Goal: Task Accomplishment & Management: Use online tool/utility

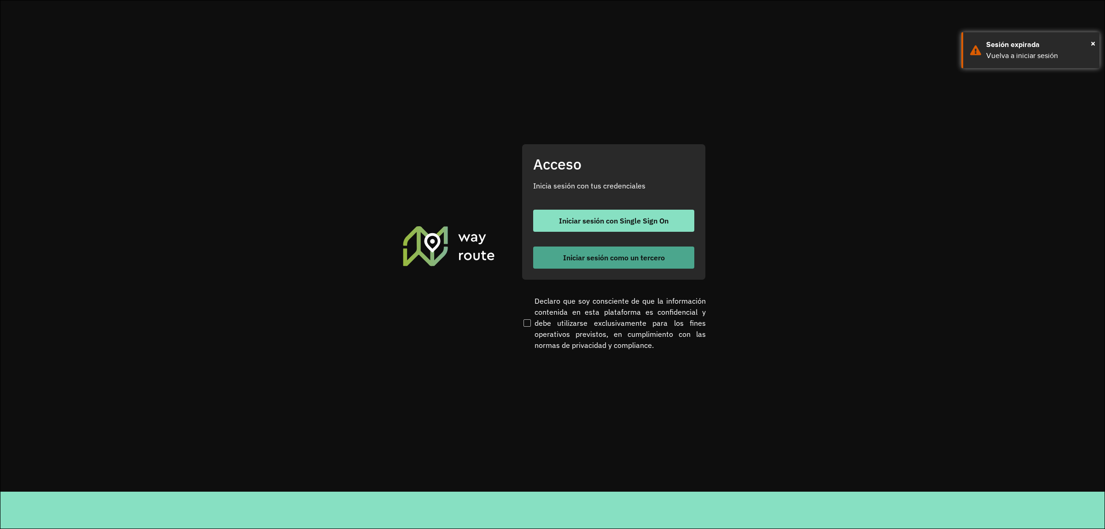
click at [612, 254] on span "Iniciar sesión como un tercero" at bounding box center [614, 257] width 102 height 7
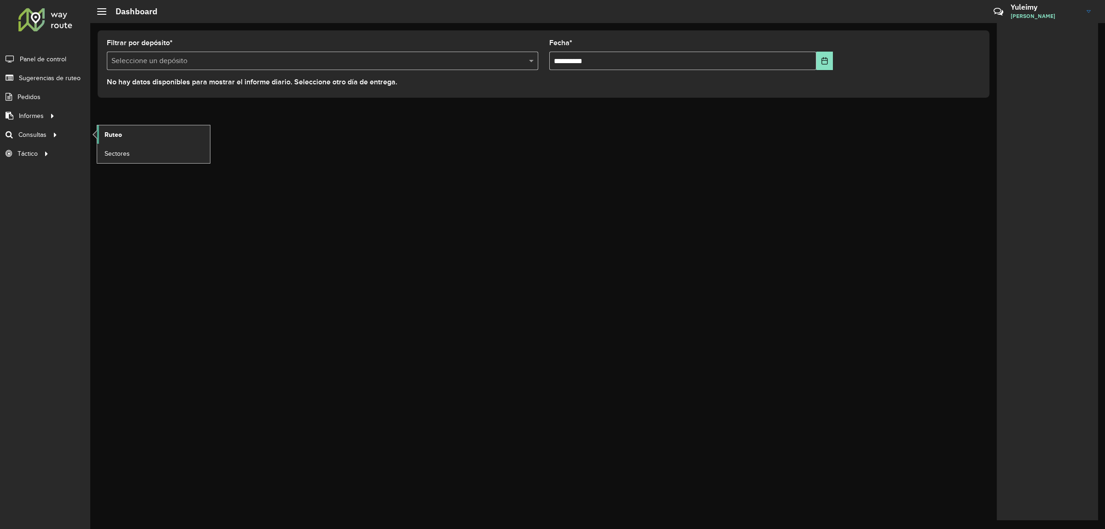
click at [106, 137] on span "Ruteo" at bounding box center [113, 135] width 17 height 10
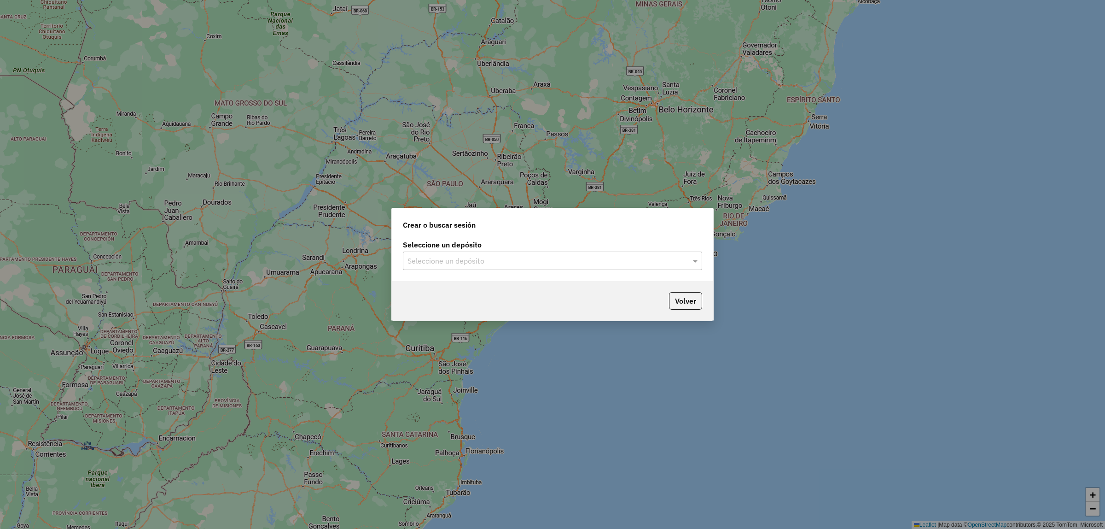
click at [465, 266] on div "Seleccione un depósito" at bounding box center [552, 260] width 299 height 18
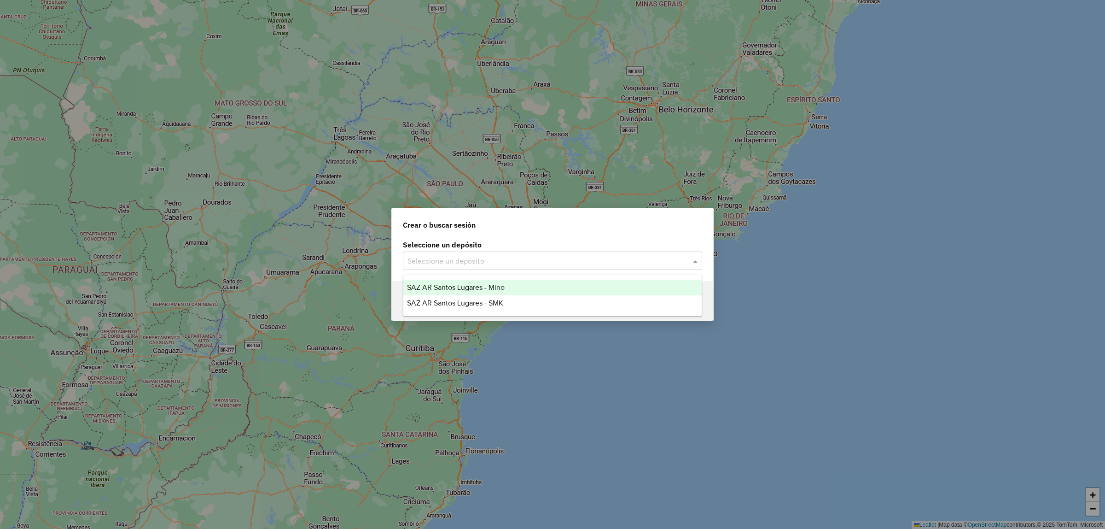
click at [472, 284] on span "SAZ AR Santos Lugares - Mino" at bounding box center [456, 287] width 98 height 8
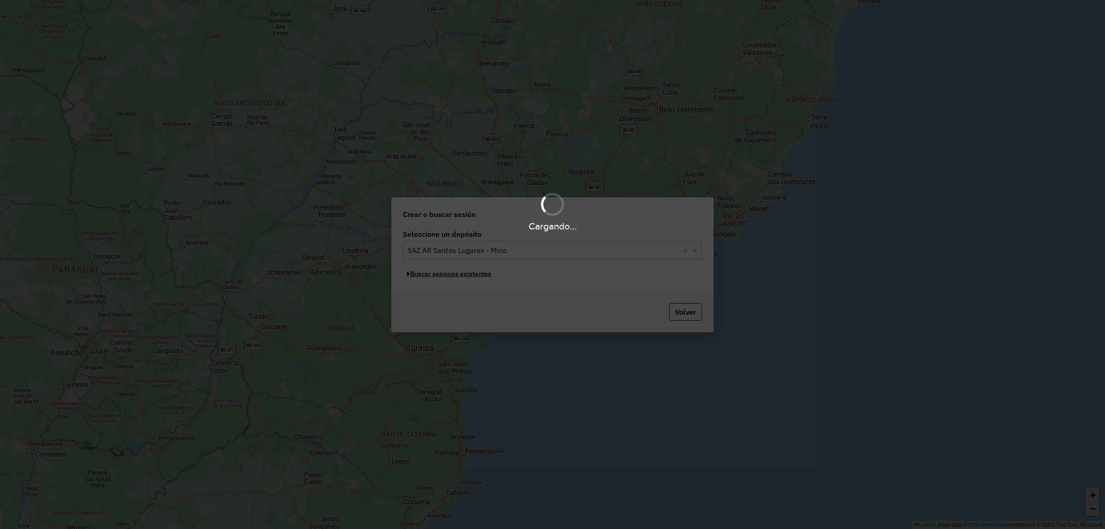
click at [473, 273] on button "Buscar sesiones existentes" at bounding box center [449, 274] width 93 height 14
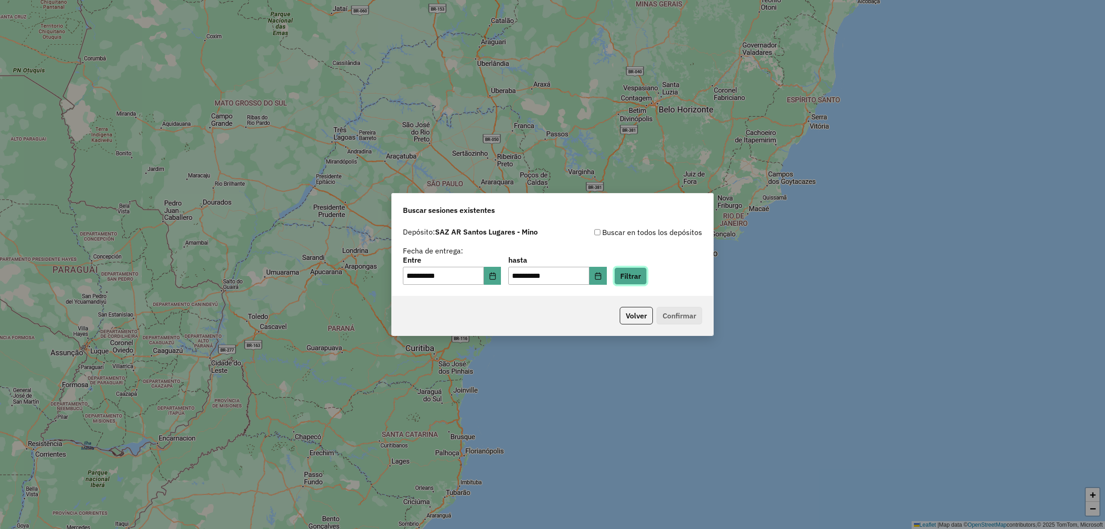
click at [637, 277] on button "Filtrar" at bounding box center [630, 275] width 33 height 17
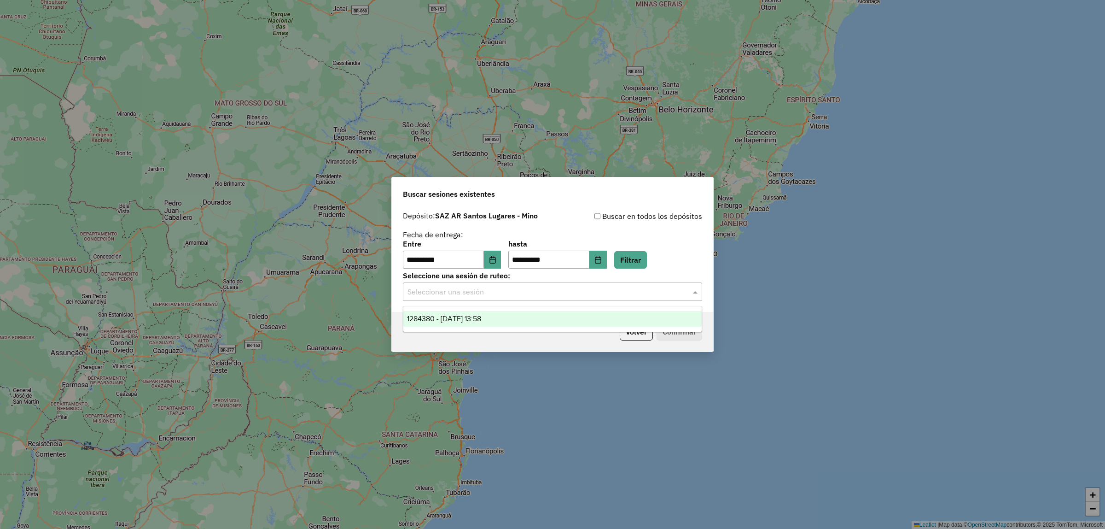
click at [535, 295] on input "text" at bounding box center [543, 291] width 272 height 11
click at [525, 312] on div "1284380 - [DATE] 13:58" at bounding box center [552, 319] width 298 height 16
click at [528, 316] on div "Volver Confirmar" at bounding box center [552, 332] width 321 height 40
click at [682, 325] on button "Confirmar" at bounding box center [680, 331] width 46 height 17
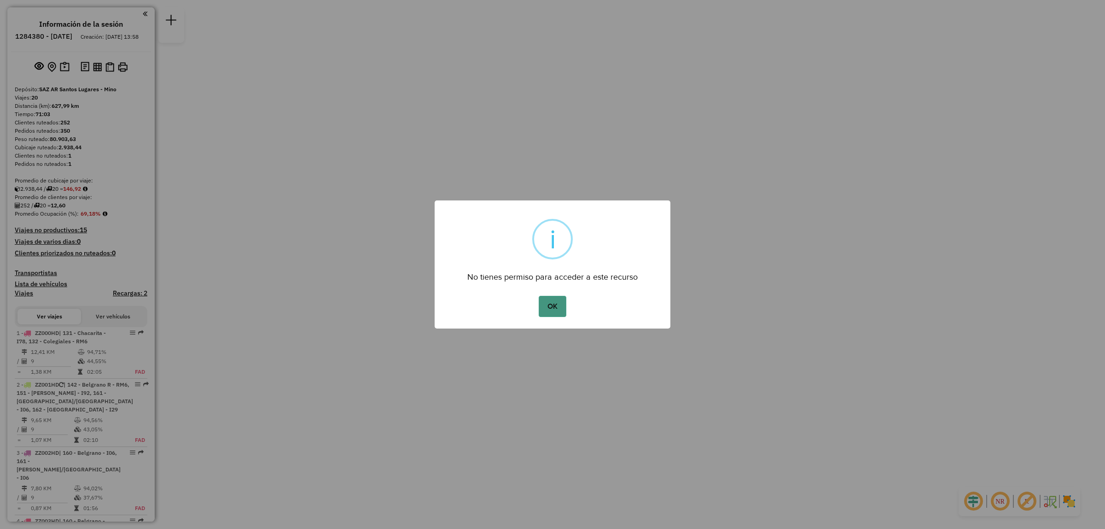
click at [557, 300] on button "OK" at bounding box center [552, 306] width 27 height 21
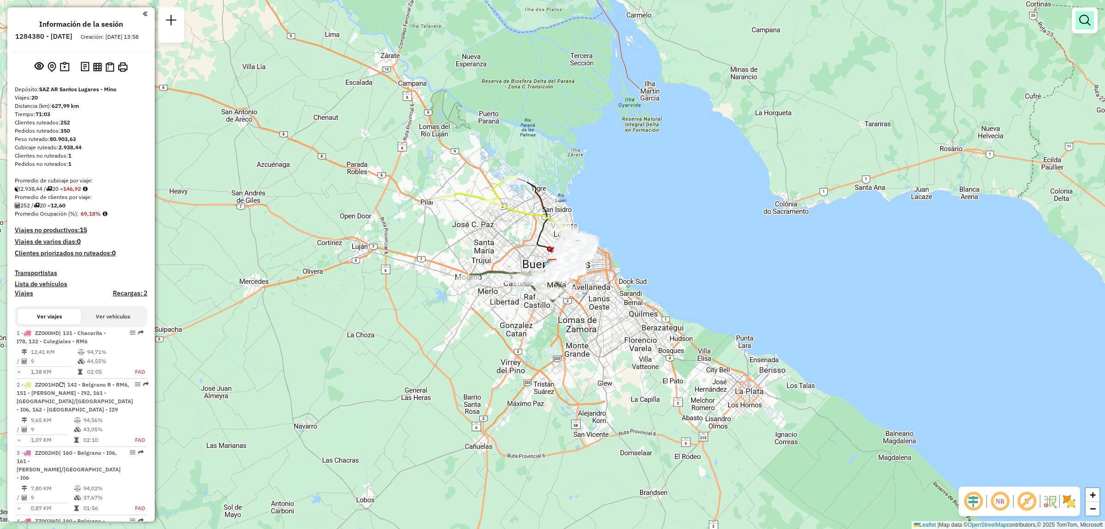
click at [1087, 16] on em at bounding box center [1084, 20] width 11 height 11
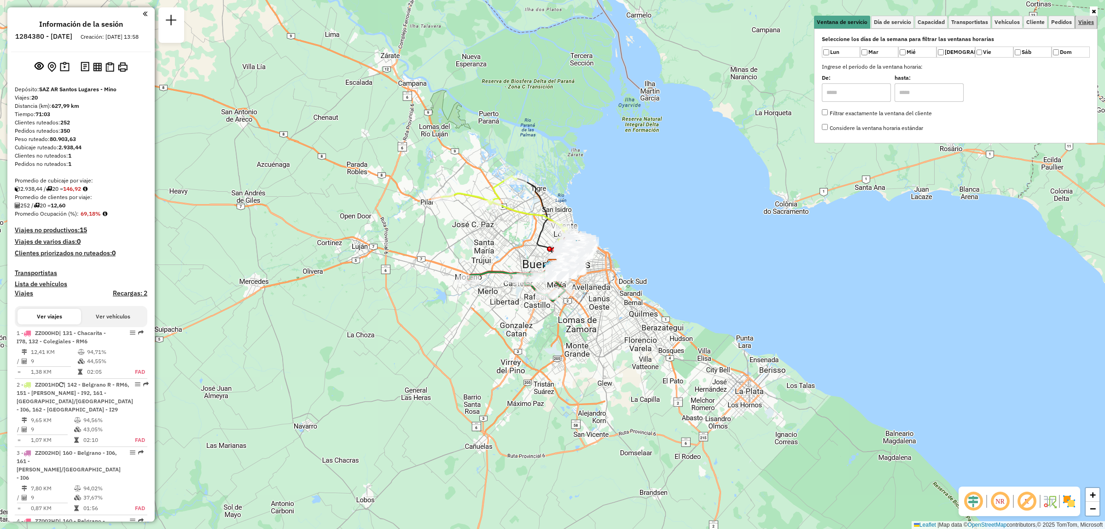
click at [1087, 17] on link "Viajes" at bounding box center [1085, 22] width 21 height 13
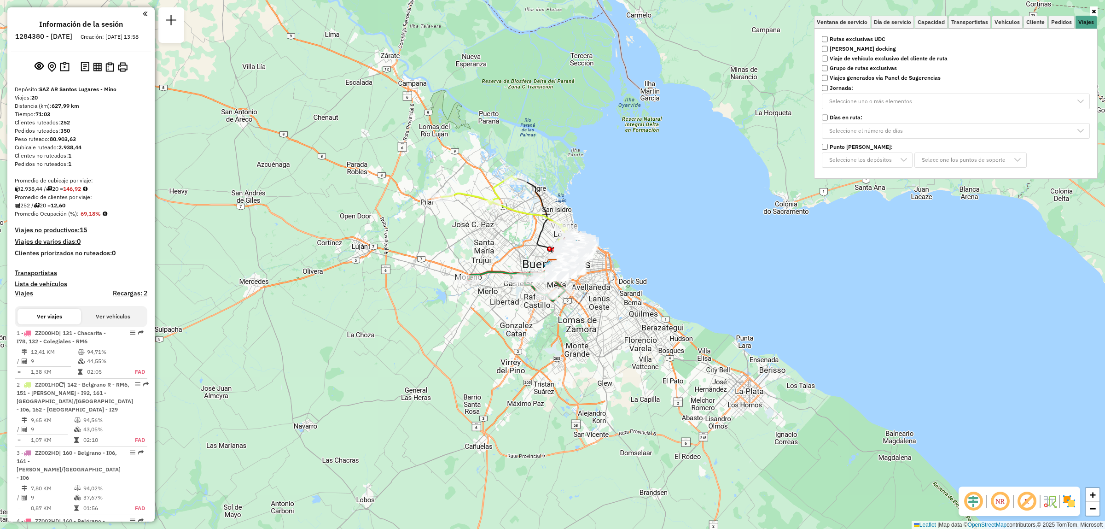
click at [864, 35] on strong "Rutas exclusivas UDC" at bounding box center [858, 39] width 56 height 8
click at [627, 222] on div "Limpiar filtros Ventana de servicio Día de servicio Capacidad Transportistas Ve…" at bounding box center [552, 264] width 1105 height 529
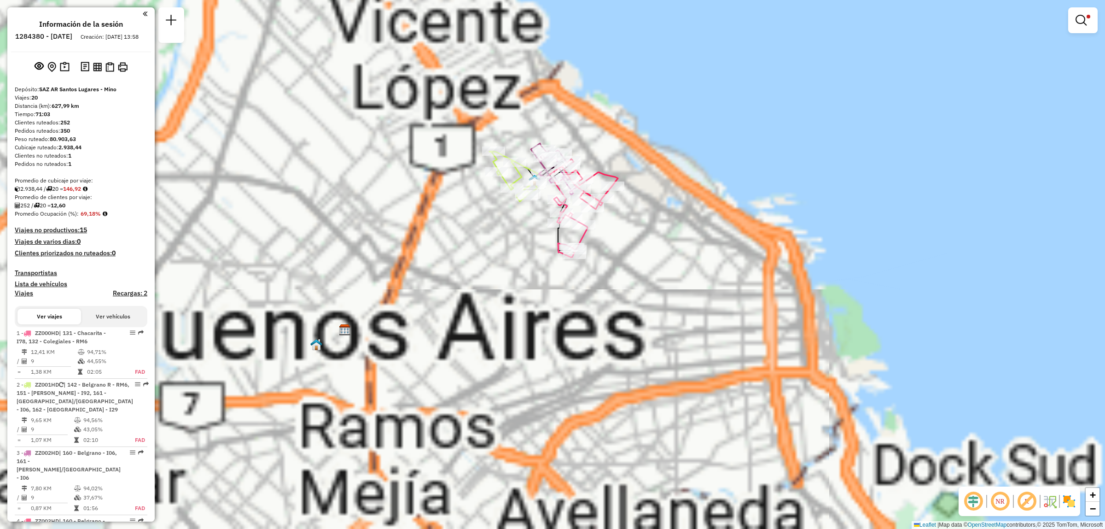
drag, startPoint x: 532, startPoint y: 209, endPoint x: 511, endPoint y: 272, distance: 65.4
click at [511, 272] on div "Ruta 1 - Placa ZZ000HD 0000394401 - Asociacion Civil Body In Line Club Limpiar …" at bounding box center [552, 264] width 1105 height 529
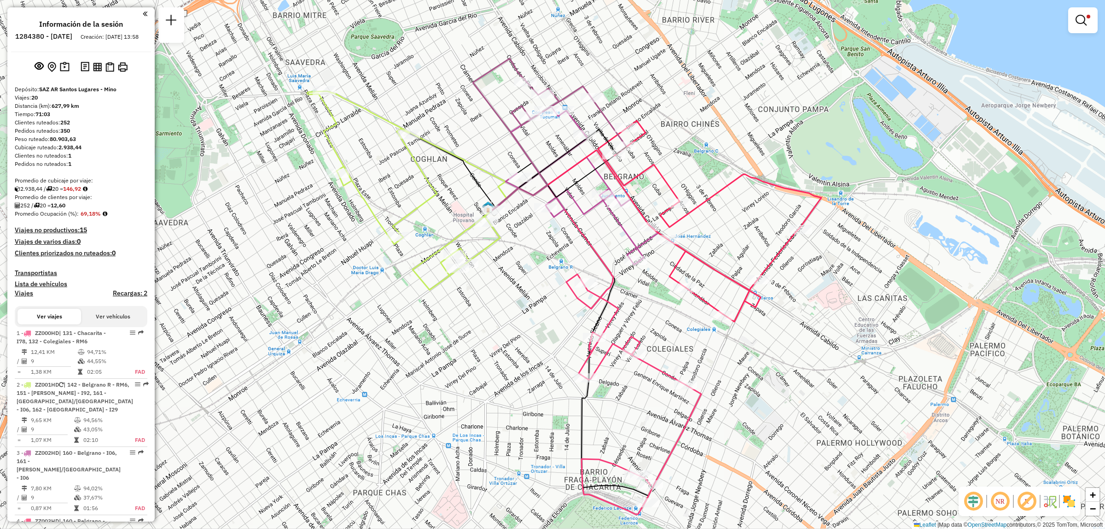
drag, startPoint x: 549, startPoint y: 168, endPoint x: 548, endPoint y: 173, distance: 5.1
click at [548, 173] on icon at bounding box center [558, 169] width 135 height 81
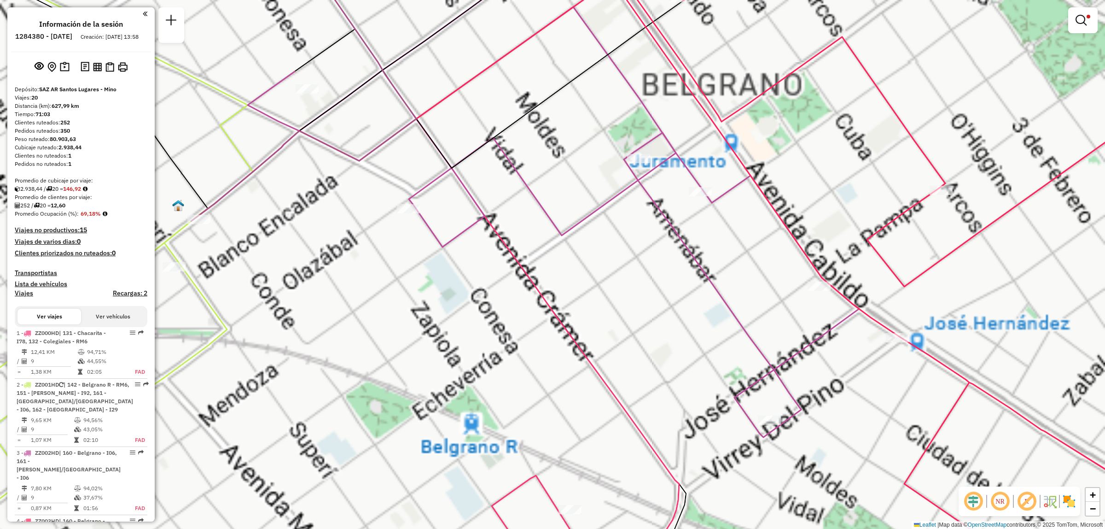
drag, startPoint x: 639, startPoint y: 188, endPoint x: 578, endPoint y: 245, distance: 83.0
click at [578, 245] on div "Limpiar filtros Ventana de servicio Día de servicio Capacidad Transportistas Ve…" at bounding box center [552, 264] width 1105 height 529
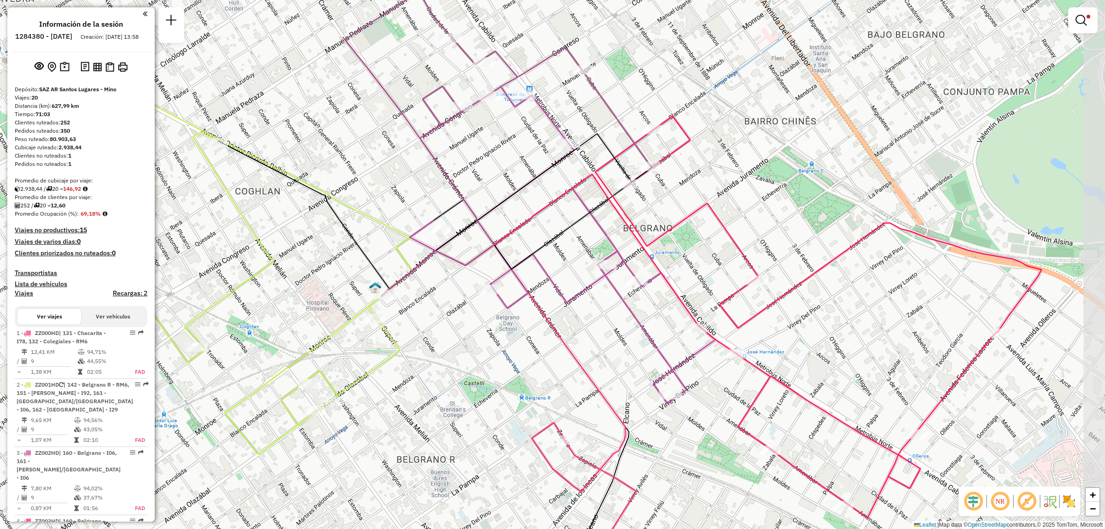
drag, startPoint x: 668, startPoint y: 308, endPoint x: 628, endPoint y: 309, distance: 40.5
click at [628, 309] on icon at bounding box center [563, 245] width 306 height 317
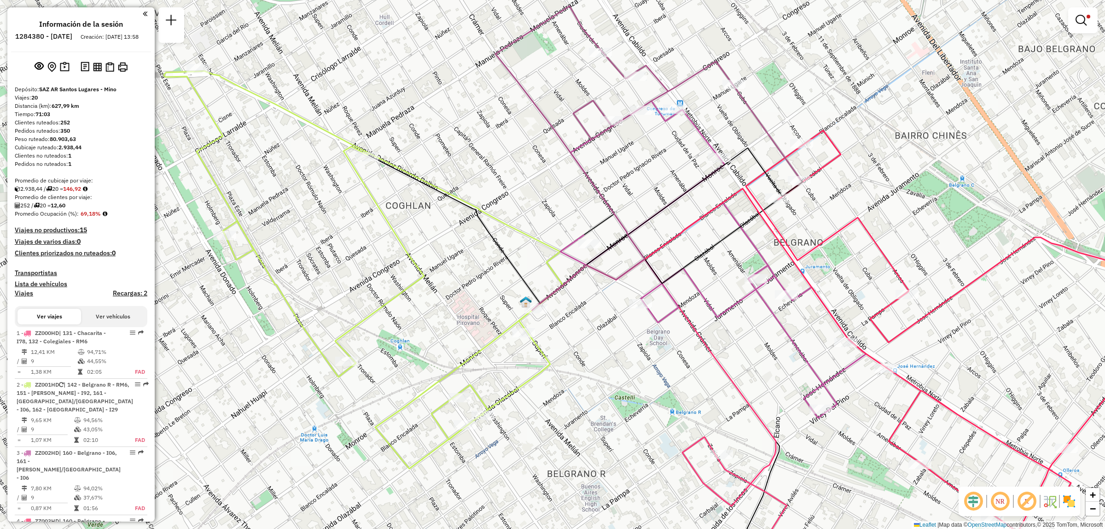
drag, startPoint x: 469, startPoint y: 351, endPoint x: 619, endPoint y: 365, distance: 151.2
click at [619, 365] on div "Limpiar filtros Ventana de servicio Día de servicio Capacidad Transportistas Ve…" at bounding box center [552, 264] width 1105 height 529
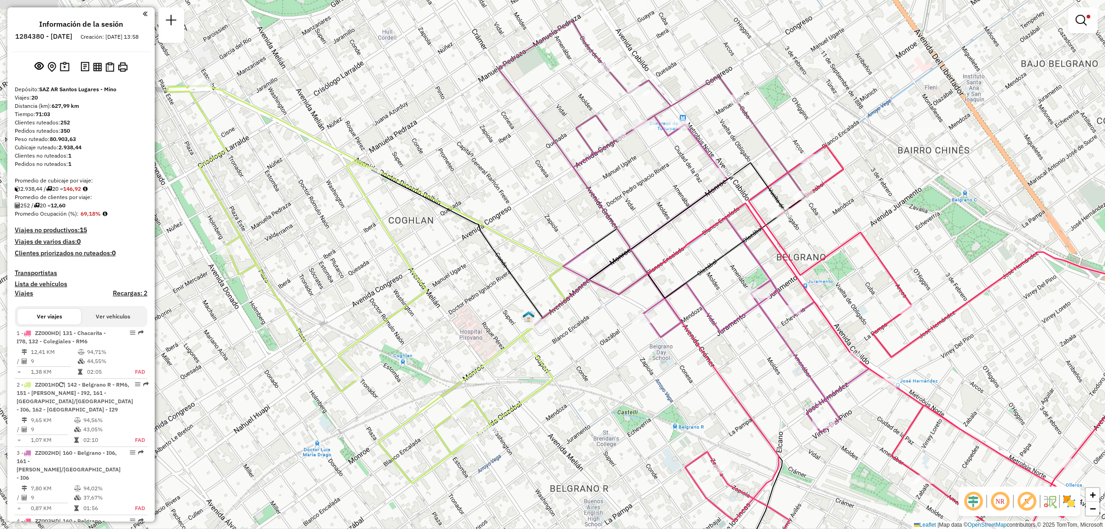
drag, startPoint x: 502, startPoint y: 372, endPoint x: 506, endPoint y: 404, distance: 32.6
click at [506, 404] on div "Limpiar filtros Ventana de servicio Día de servicio Capacidad Transportistas Ve…" at bounding box center [552, 264] width 1105 height 529
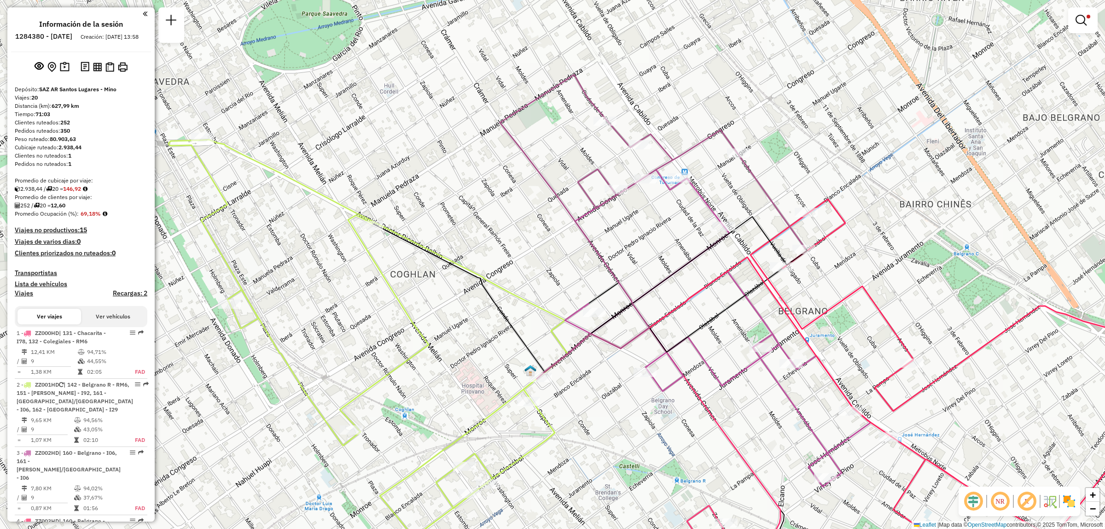
drag, startPoint x: 390, startPoint y: 364, endPoint x: 394, endPoint y: 377, distance: 13.4
click at [394, 377] on div "Limpiar filtros Ventana de servicio Día de servicio Capacidad Transportistas Ve…" at bounding box center [552, 264] width 1105 height 529
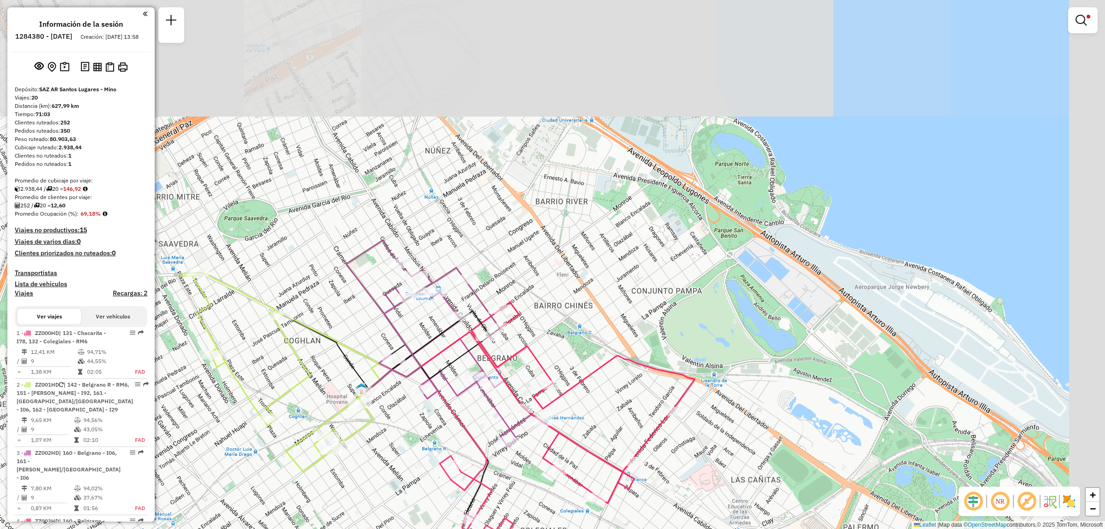
drag, startPoint x: 470, startPoint y: 324, endPoint x: 349, endPoint y: 360, distance: 126.3
click at [349, 360] on icon at bounding box center [326, 352] width 86 height 77
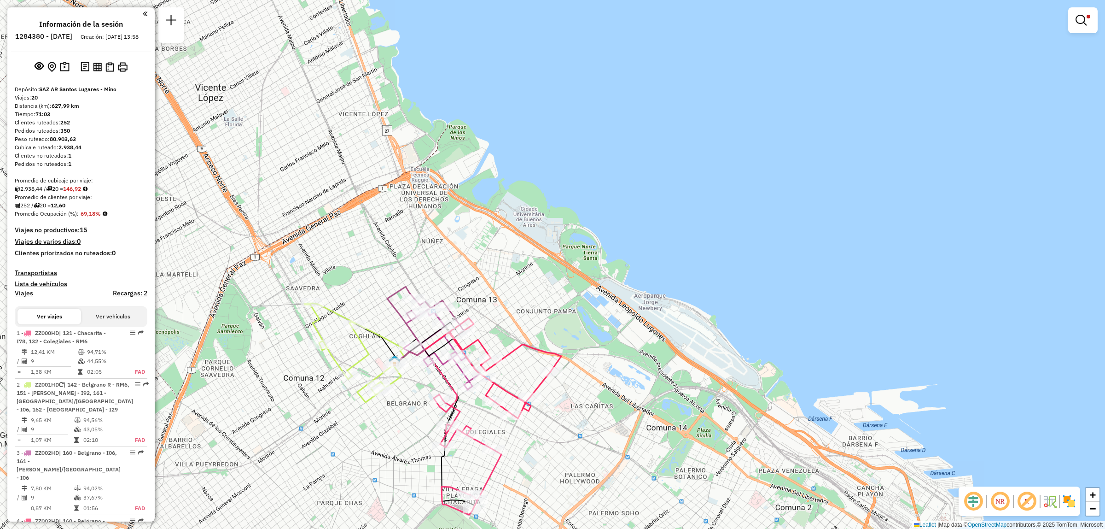
drag, startPoint x: 396, startPoint y: 427, endPoint x: 401, endPoint y: 415, distance: 12.7
click at [401, 415] on div "Limpiar filtros Ventana de servicio Día de servicio Capacidad Transportistas Ve…" at bounding box center [552, 264] width 1105 height 529
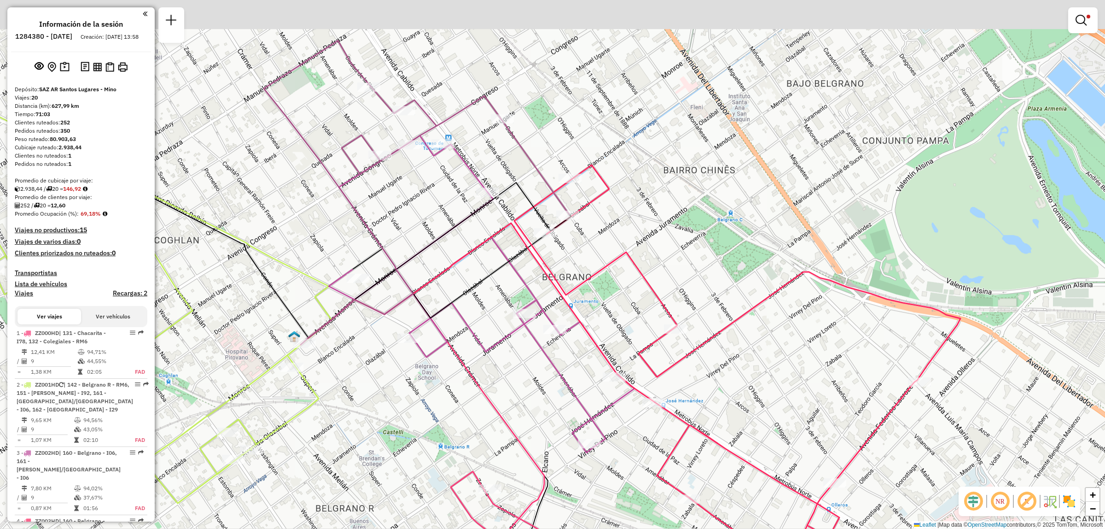
drag, startPoint x: 434, startPoint y: 375, endPoint x: 430, endPoint y: 429, distance: 54.0
click at [430, 429] on div "Limpiar filtros Ventana de servicio Día de servicio Capacidad Transportistas Ve…" at bounding box center [552, 264] width 1105 height 529
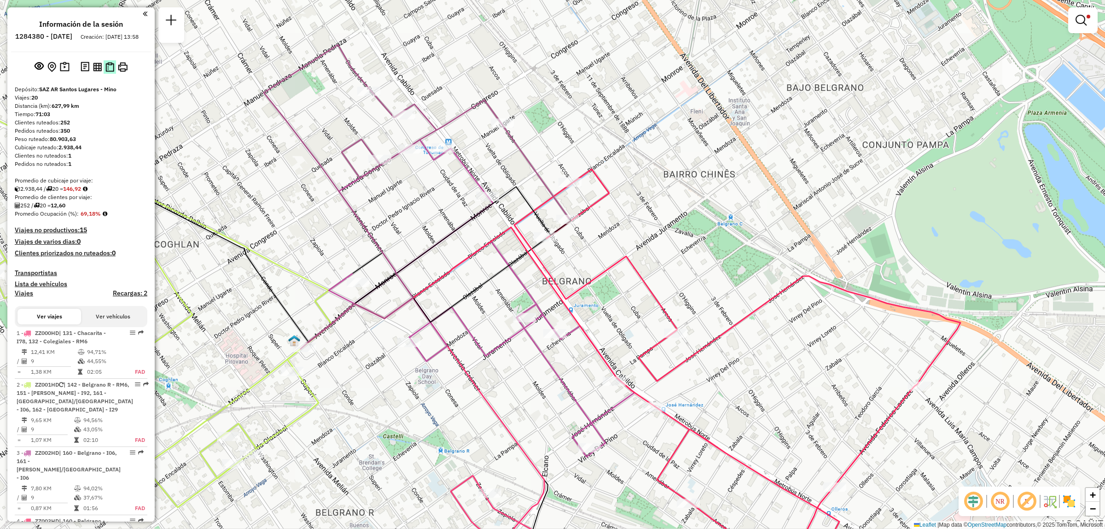
click at [106, 72] on img at bounding box center [109, 67] width 9 height 10
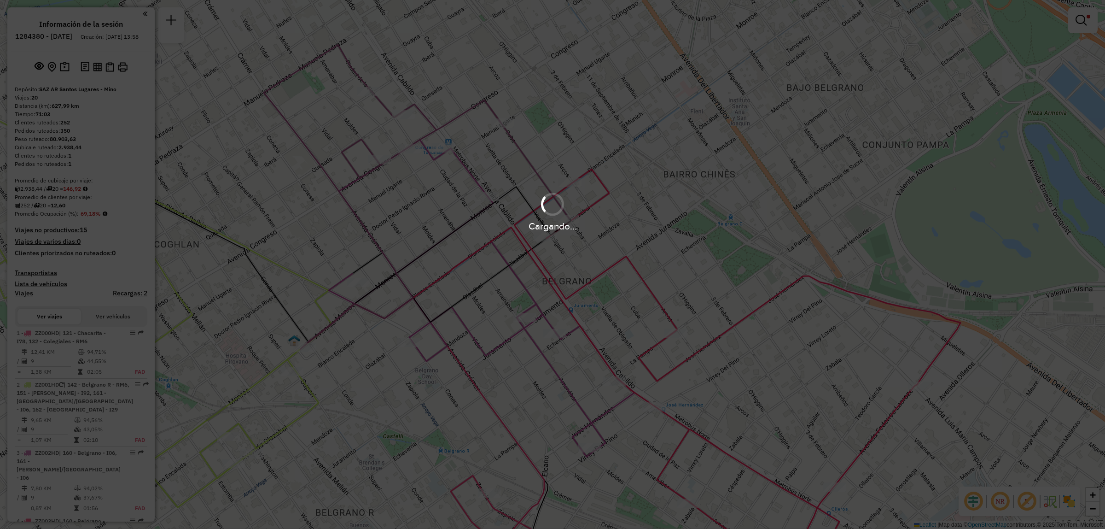
drag, startPoint x: 474, startPoint y: 423, endPoint x: 447, endPoint y: 349, distance: 79.1
click at [447, 349] on div "Cargando..." at bounding box center [552, 264] width 1105 height 529
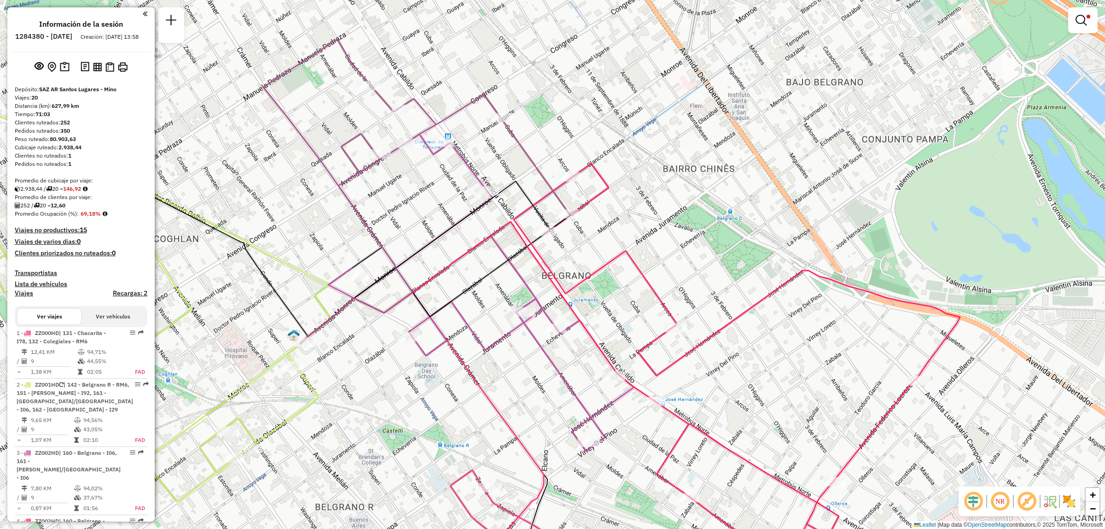
drag, startPoint x: 571, startPoint y: 272, endPoint x: 564, endPoint y: 157, distance: 114.8
click at [565, 160] on div "Limpiar filtros Ventana de servicio Día de servicio Capacidad Transportistas Ve…" at bounding box center [552, 264] width 1105 height 529
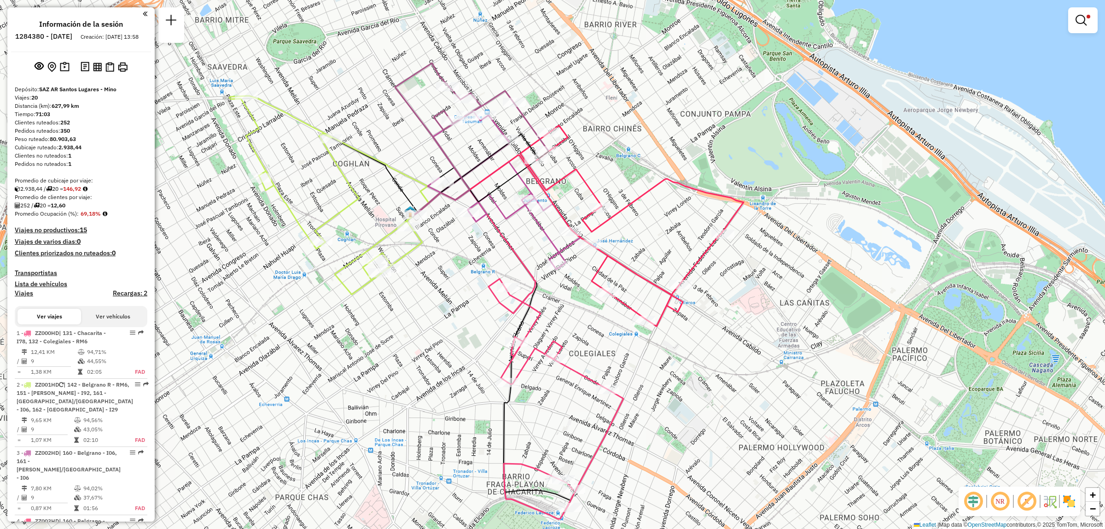
drag, startPoint x: 523, startPoint y: 203, endPoint x: 507, endPoint y: 226, distance: 27.8
click at [507, 226] on icon at bounding box center [504, 190] width 153 height 158
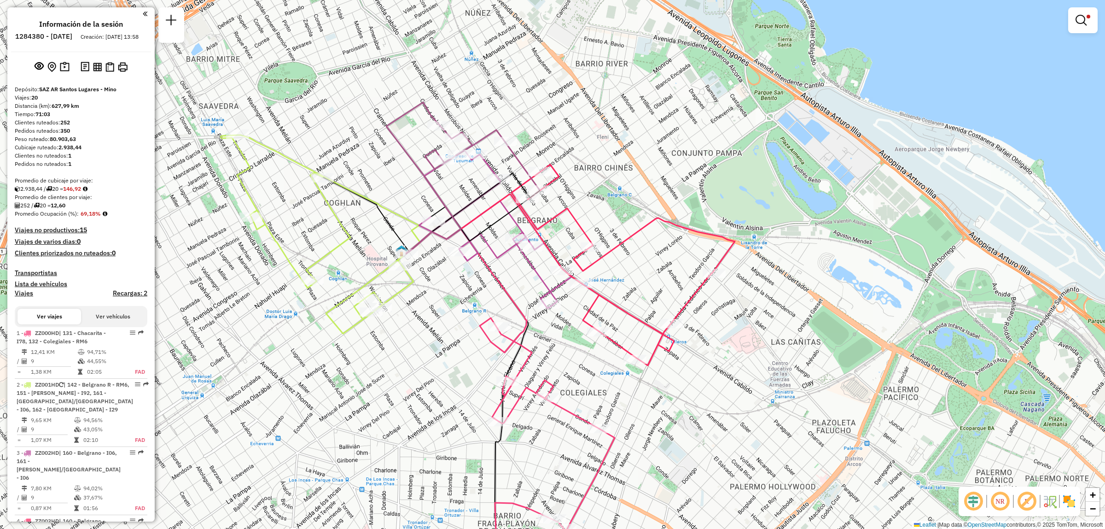
drag, startPoint x: 436, startPoint y: 273, endPoint x: 437, endPoint y: 337, distance: 64.0
click at [437, 337] on div "Limpiar filtros Ventana de servicio Día de servicio Capacidad Transportistas Ve…" at bounding box center [552, 264] width 1105 height 529
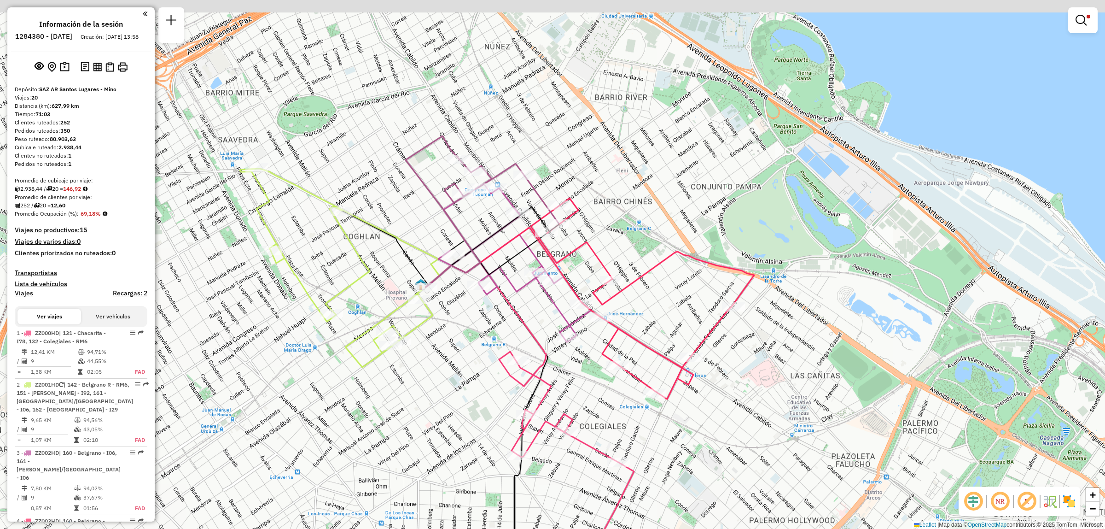
drag, startPoint x: 629, startPoint y: 262, endPoint x: 610, endPoint y: 417, distance: 155.4
click at [610, 417] on div "Limpiar filtros Ventana de servicio Día de servicio Capacidad Transportistas Ve…" at bounding box center [552, 264] width 1105 height 529
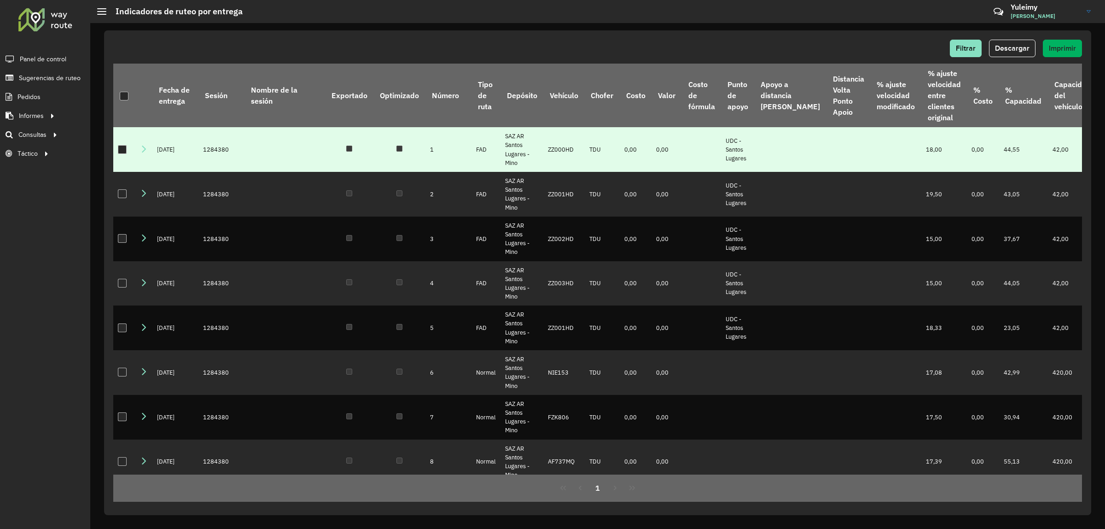
click at [125, 148] on div at bounding box center [122, 149] width 9 height 9
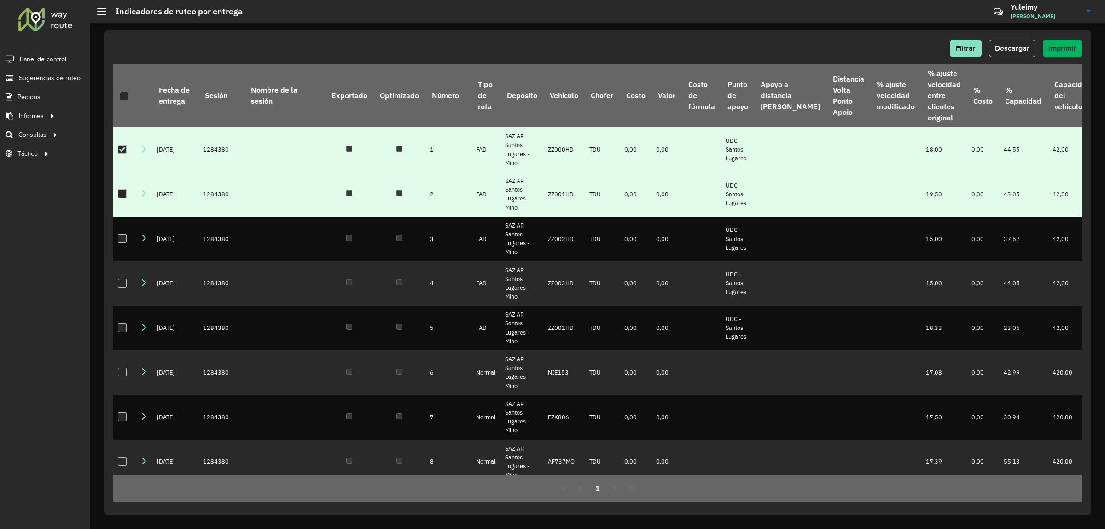
click at [125, 196] on div at bounding box center [122, 193] width 9 height 9
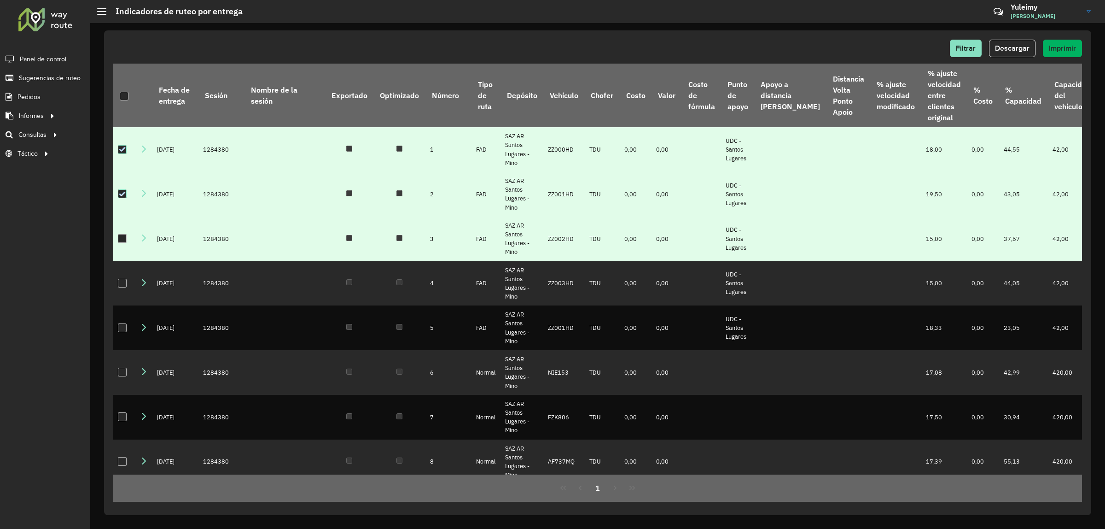
click at [122, 243] on div at bounding box center [122, 238] width 9 height 9
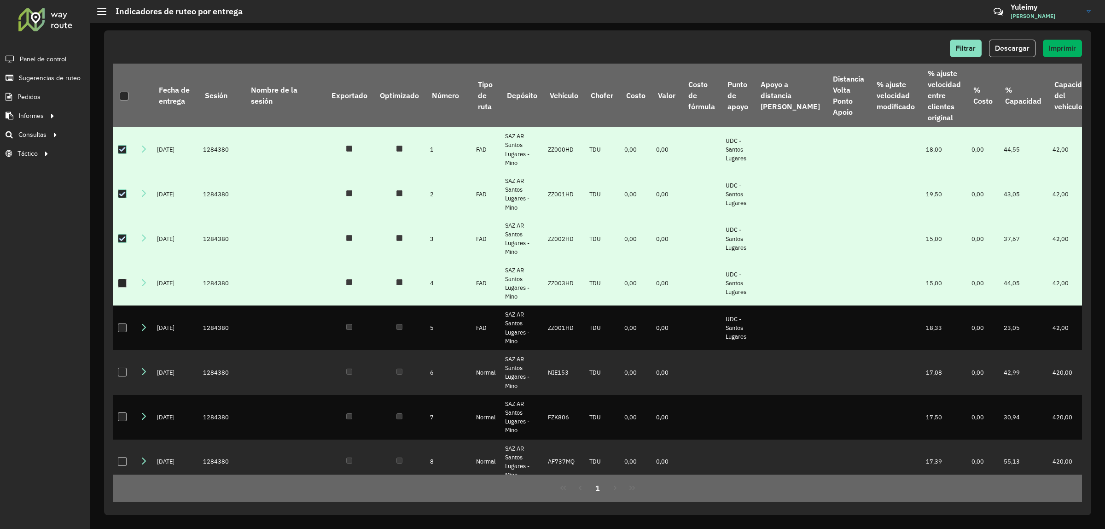
click at [122, 287] on div at bounding box center [122, 283] width 9 height 9
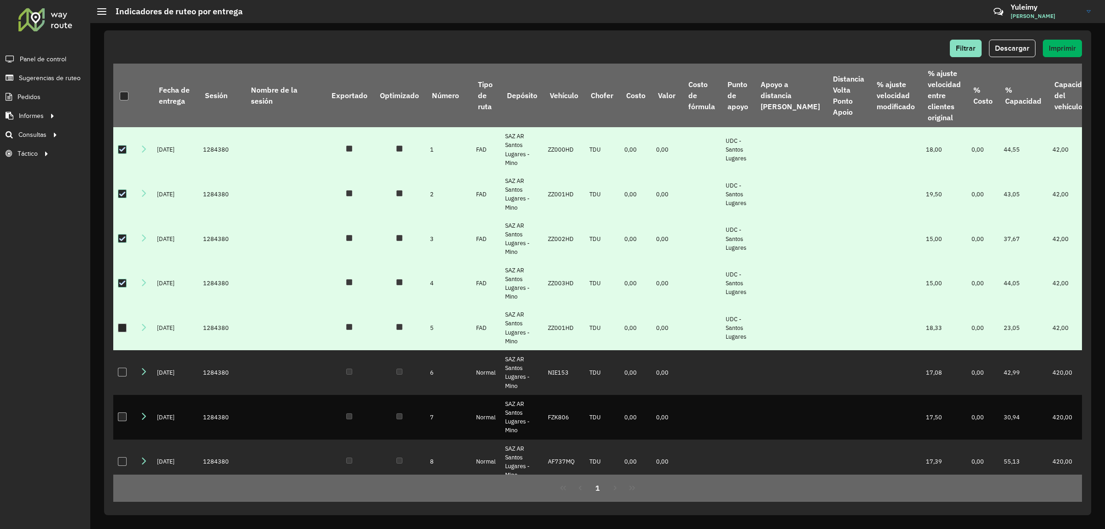
click at [123, 332] on div at bounding box center [122, 327] width 9 height 9
click at [996, 46] on span "Descargar" at bounding box center [1012, 48] width 35 height 8
